Goal: Transaction & Acquisition: Purchase product/service

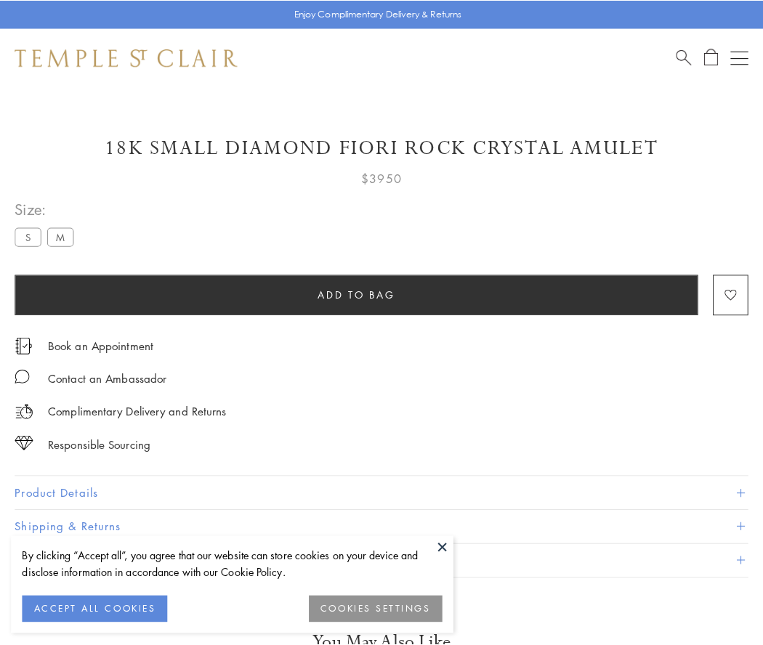
scroll to position [86, 0]
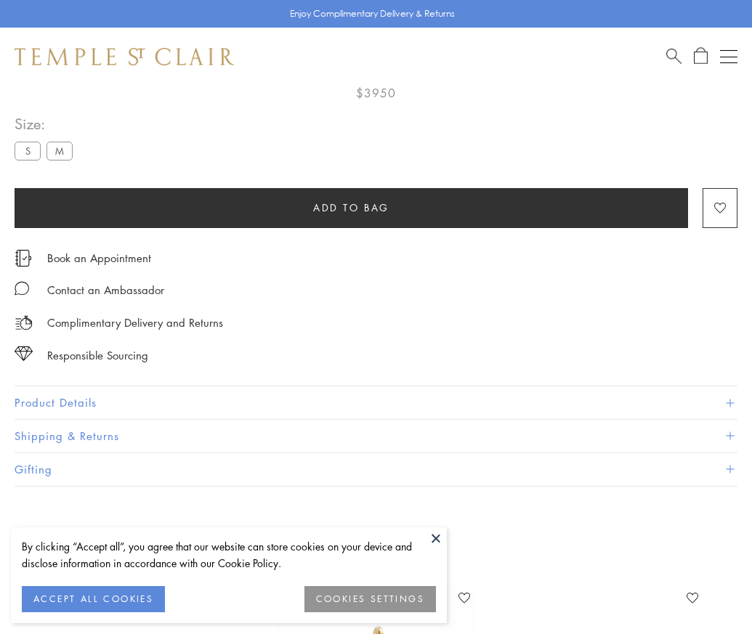
click at [351, 203] on span "Add to bag" at bounding box center [351, 208] width 76 height 16
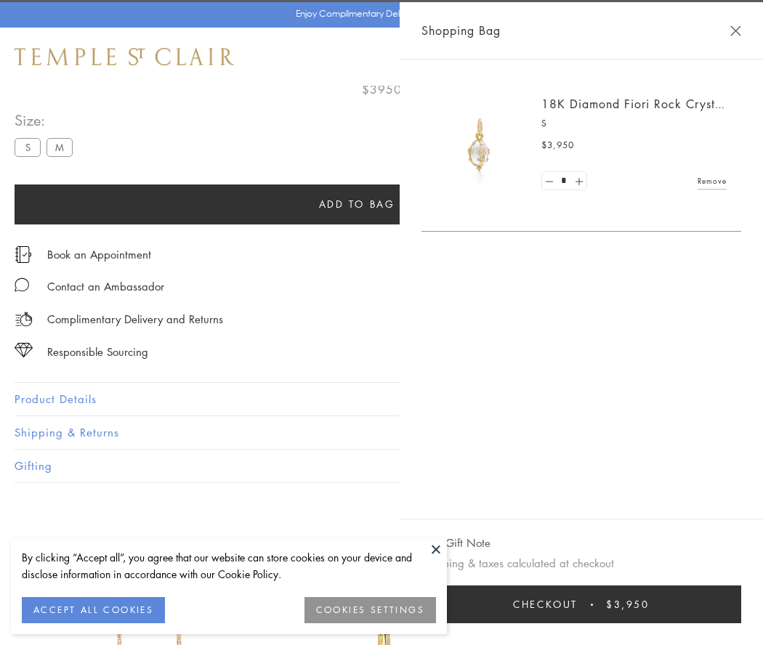
click at [582, 604] on button "Checkout $3,950" at bounding box center [581, 604] width 320 height 38
